Goal: Find specific page/section: Find specific page/section

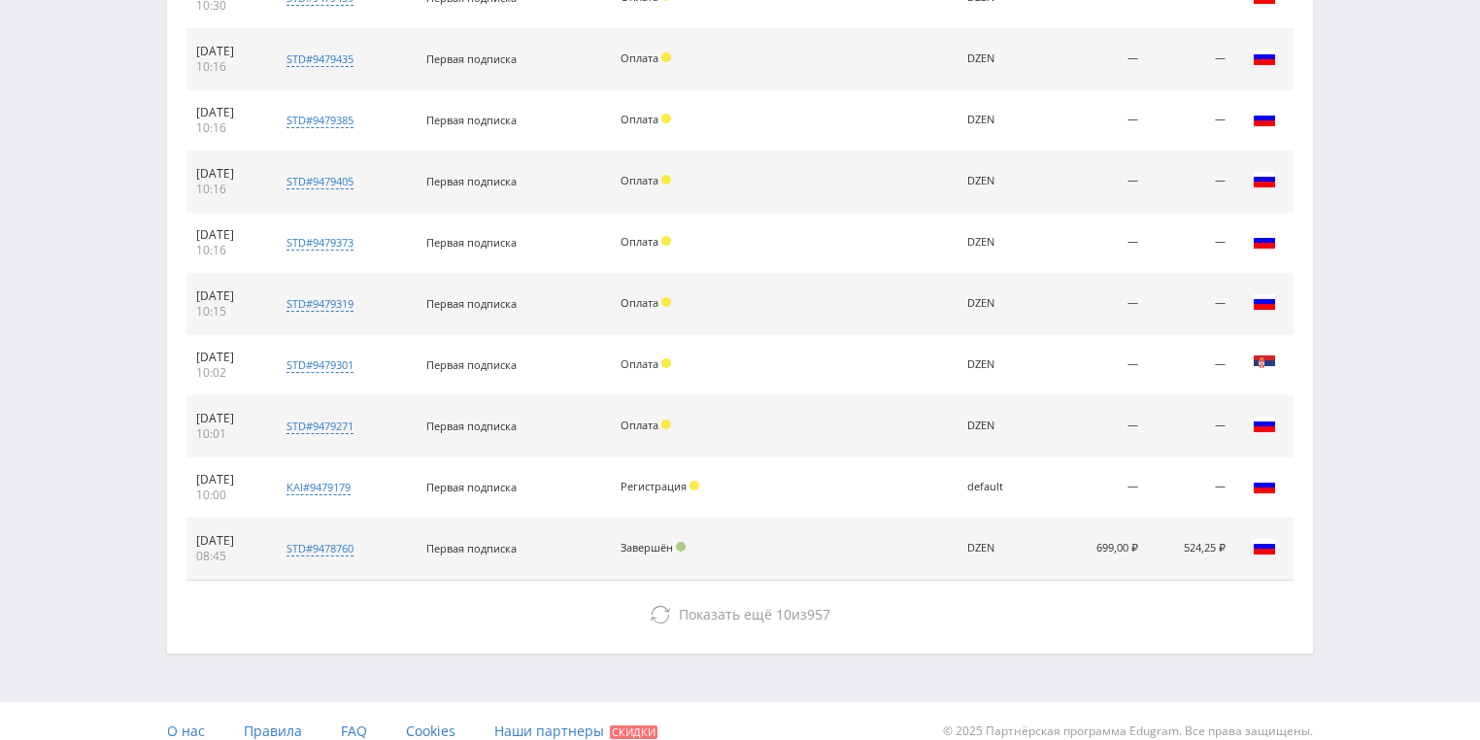
scroll to position [887, 0]
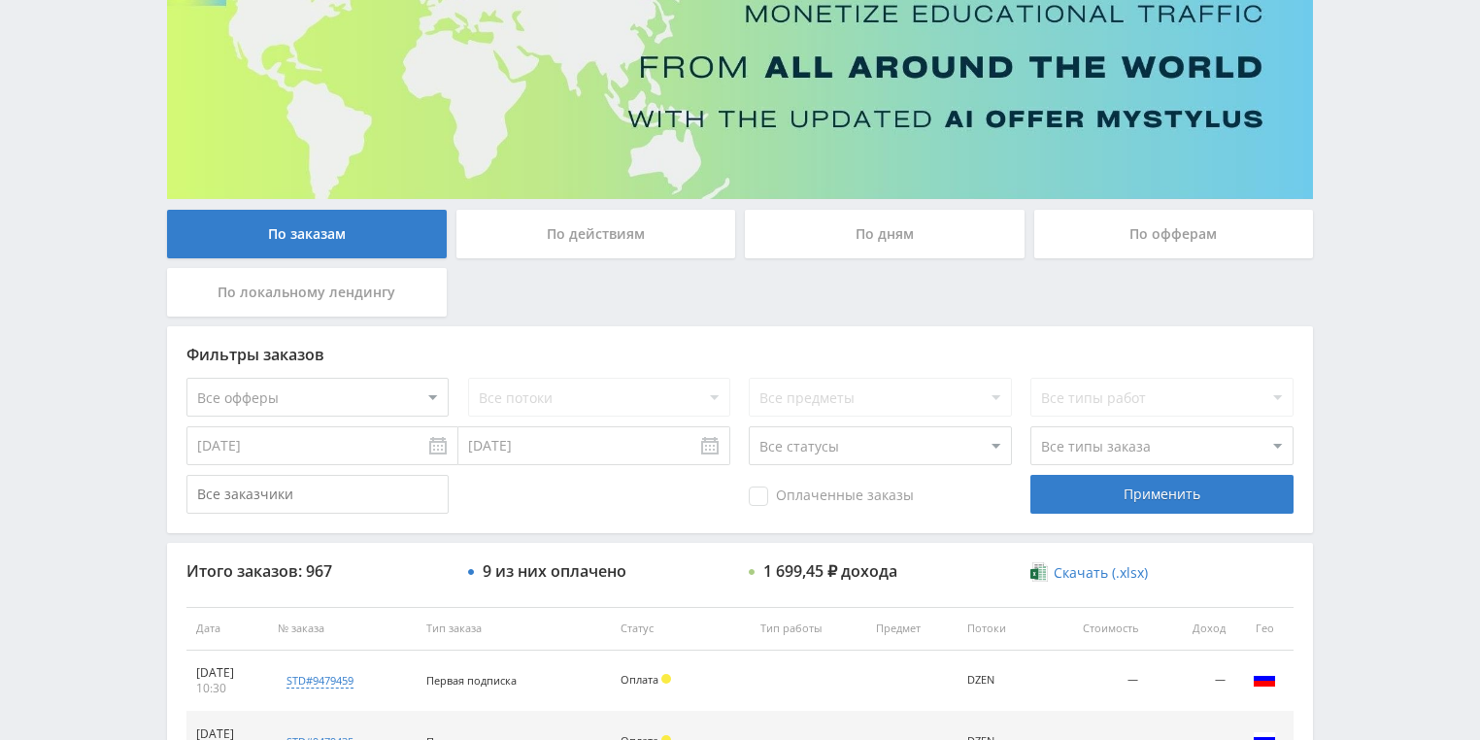
click at [614, 237] on div "По действиям" at bounding box center [596, 234] width 280 height 49
click at [0, 0] on input "По действиям" at bounding box center [0, 0] width 0 height 0
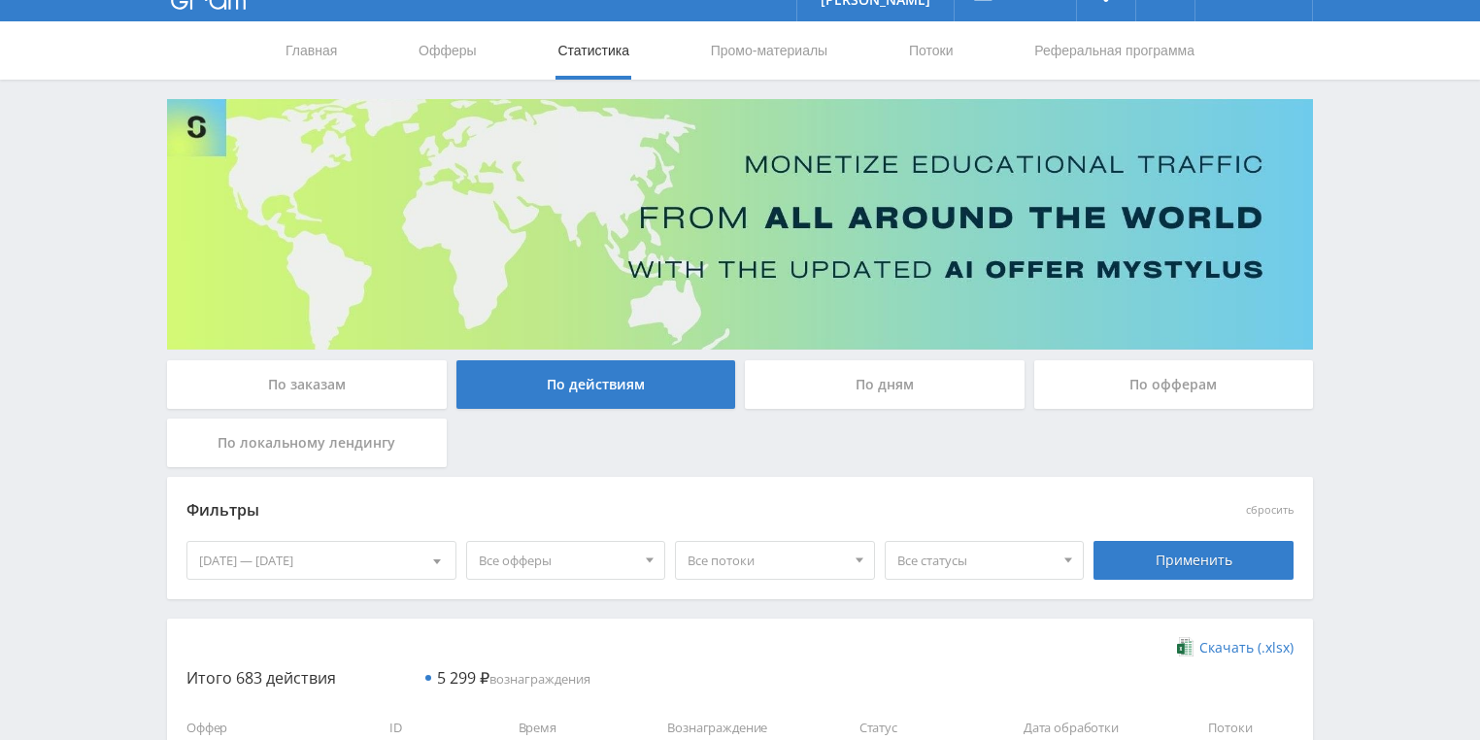
scroll to position [32, 0]
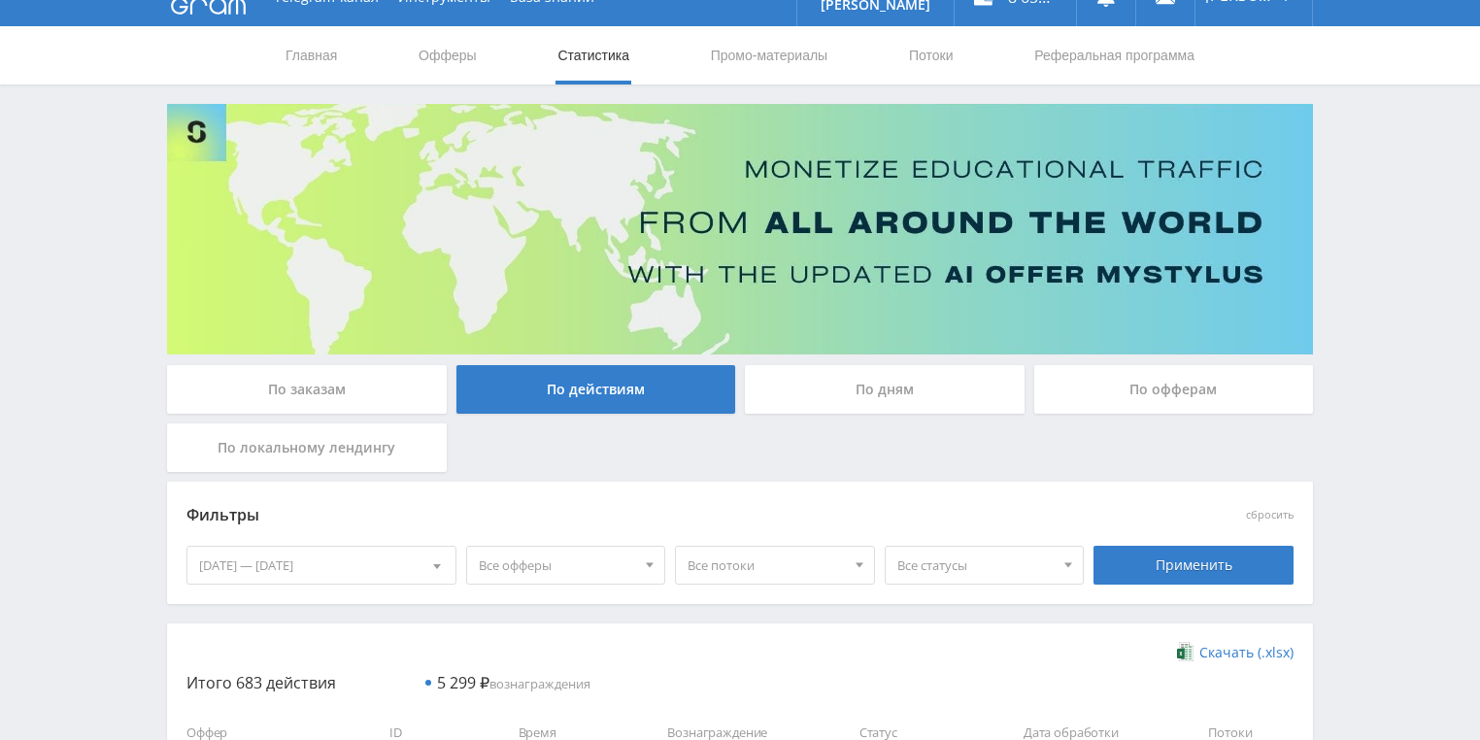
click at [894, 385] on div "По дням" at bounding box center [885, 389] width 280 height 49
click at [0, 0] on input "По дням" at bounding box center [0, 0] width 0 height 0
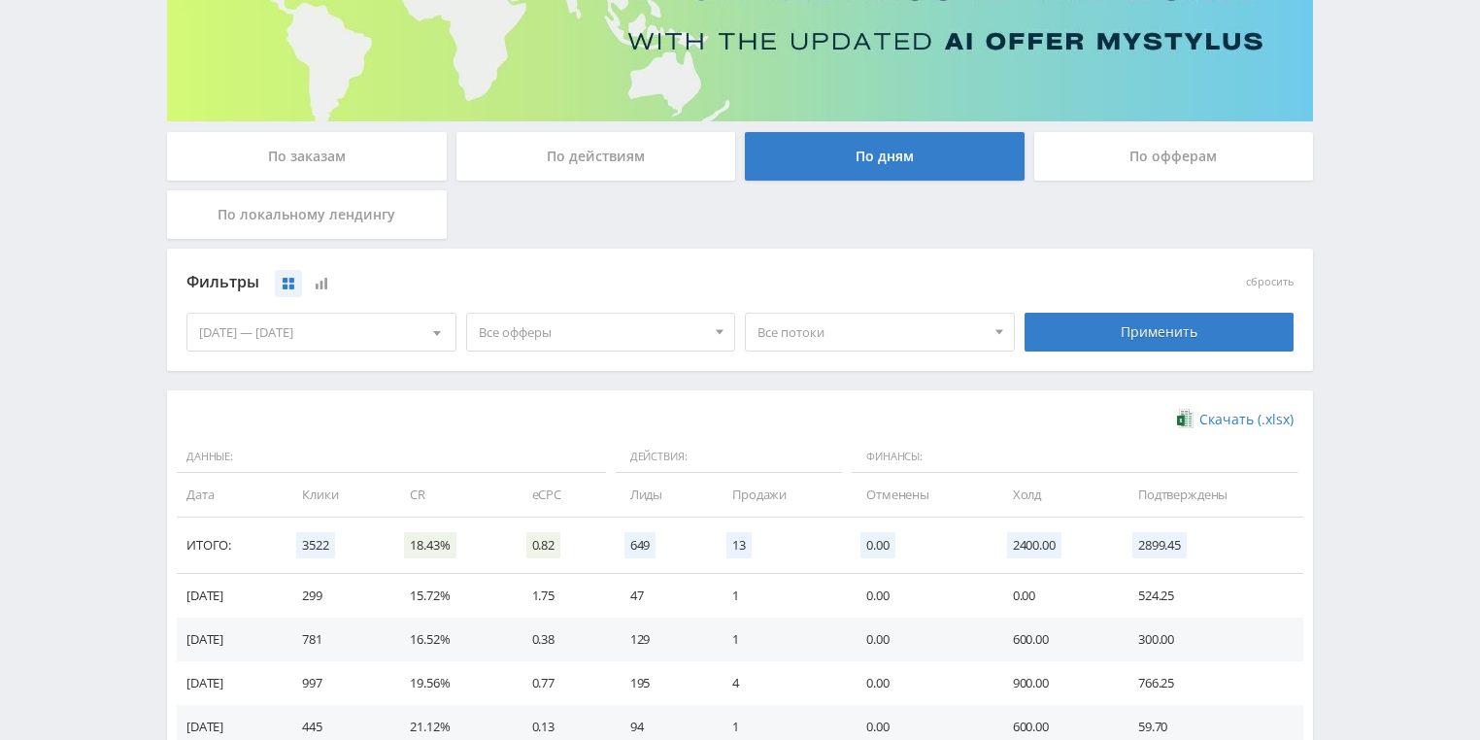
scroll to position [420, 0]
